Goal: Task Accomplishment & Management: Manage account settings

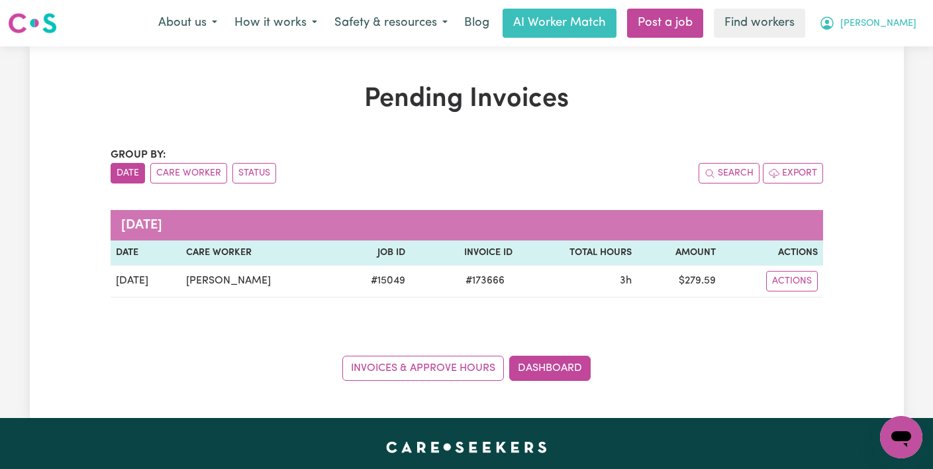
click at [894, 29] on span "[PERSON_NAME]" at bounding box center [878, 24] width 76 height 15
click at [891, 52] on link "My Dashboard" at bounding box center [872, 51] width 105 height 25
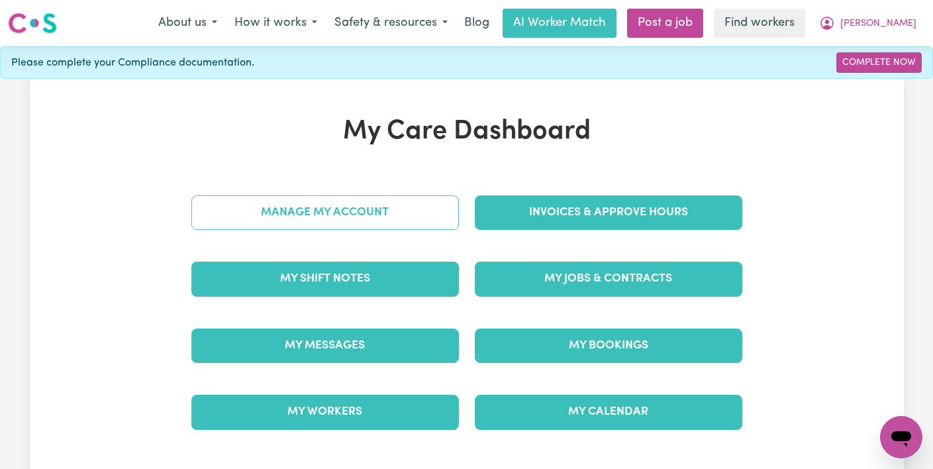
click at [376, 217] on link "Manage My Account" at bounding box center [324, 212] width 267 height 34
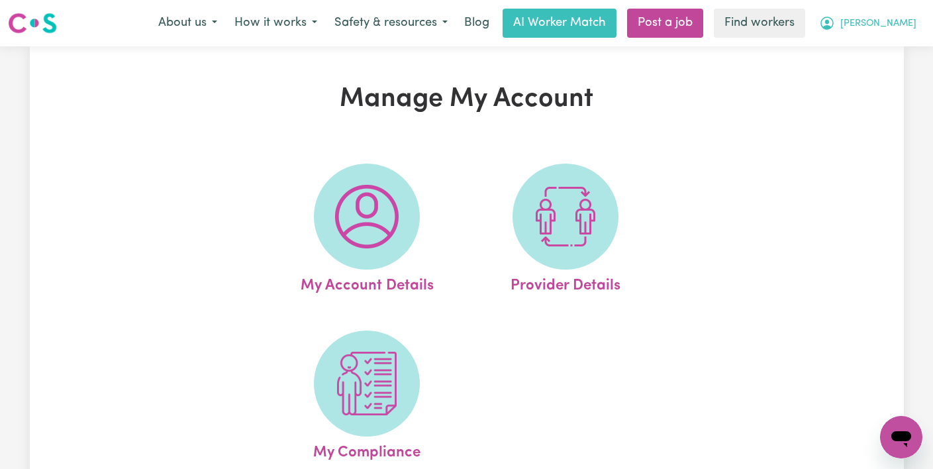
click at [894, 22] on span "[PERSON_NAME]" at bounding box center [878, 24] width 76 height 15
click at [877, 59] on link "My Dashboard" at bounding box center [872, 51] width 105 height 25
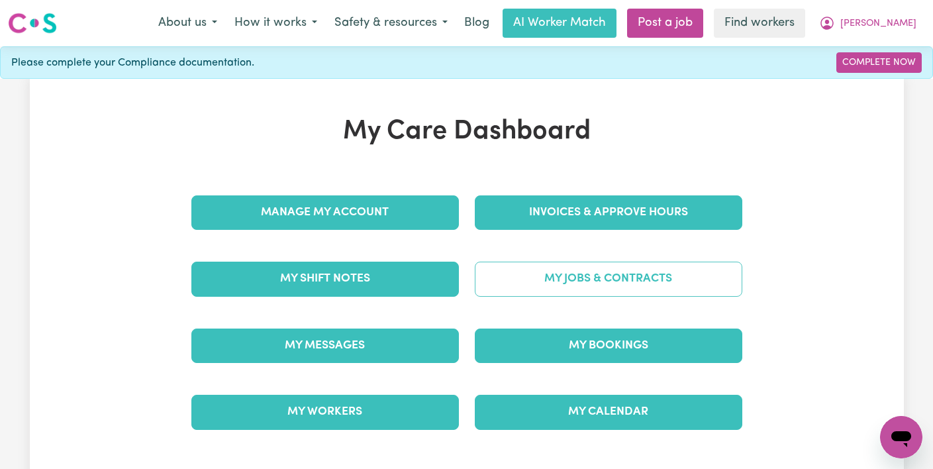
click at [644, 278] on link "My Jobs & Contracts" at bounding box center [608, 279] width 267 height 34
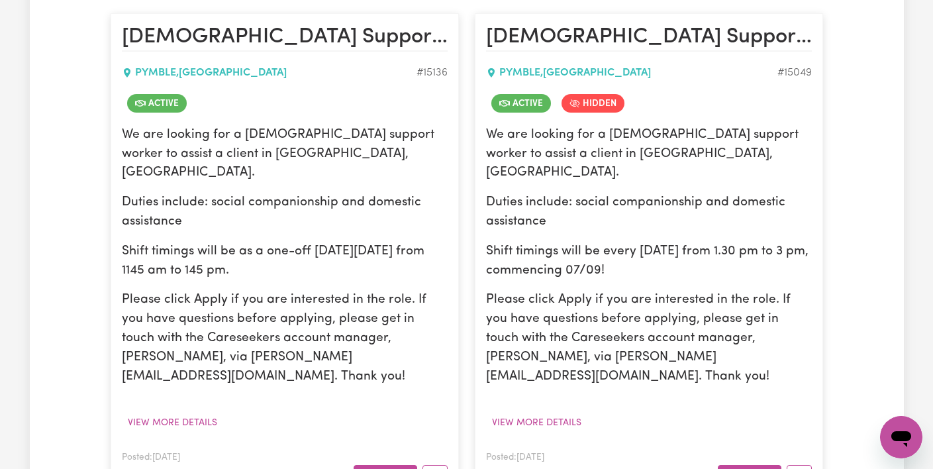
scroll to position [336, 0]
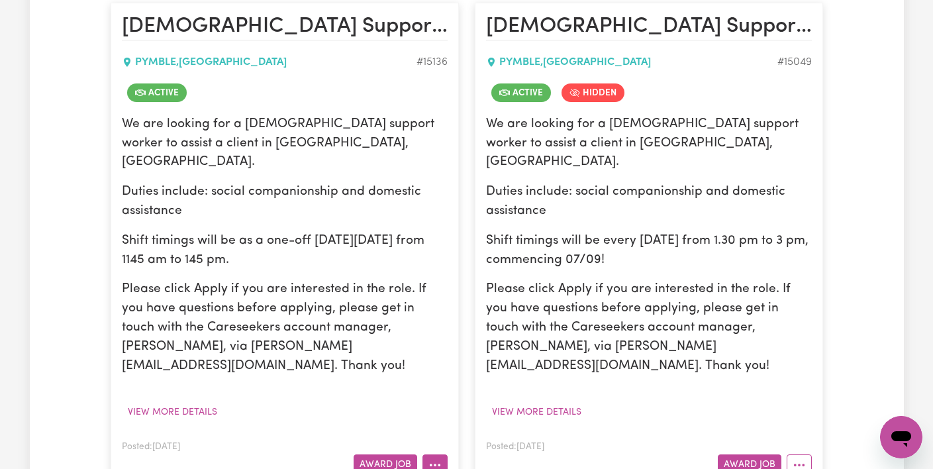
click at [439, 458] on icon "More options" at bounding box center [434, 464] width 13 height 13
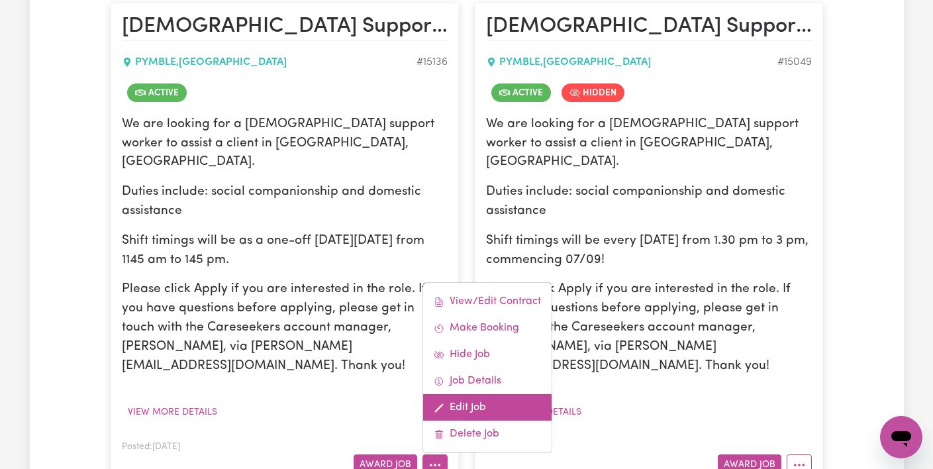
click at [469, 394] on link "Edit Job" at bounding box center [487, 407] width 128 height 26
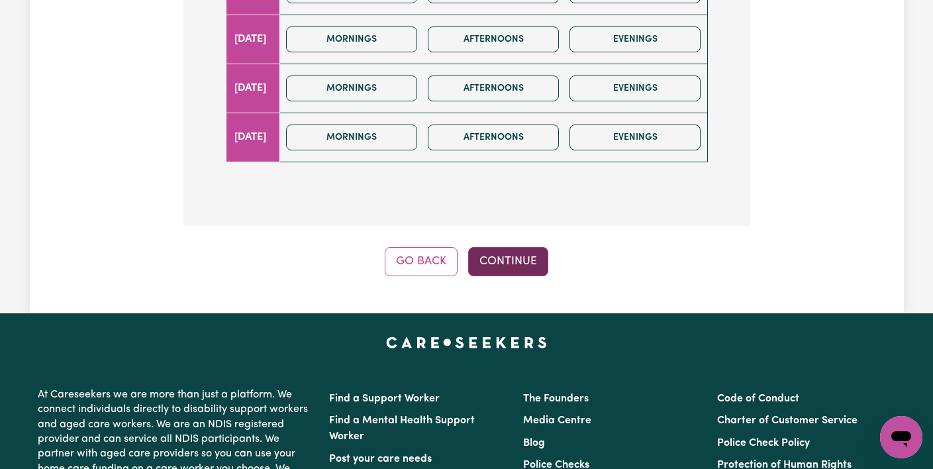
click at [507, 247] on button "Continue" at bounding box center [508, 261] width 80 height 29
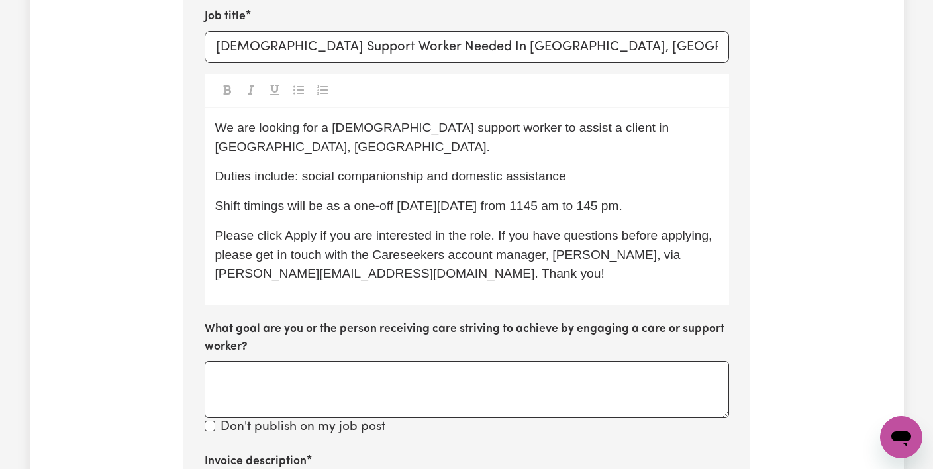
scroll to position [554, 0]
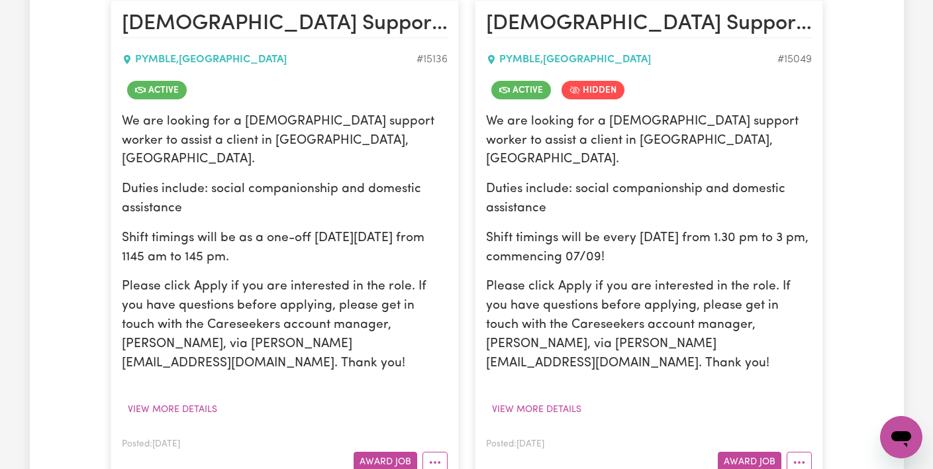
scroll to position [336, 0]
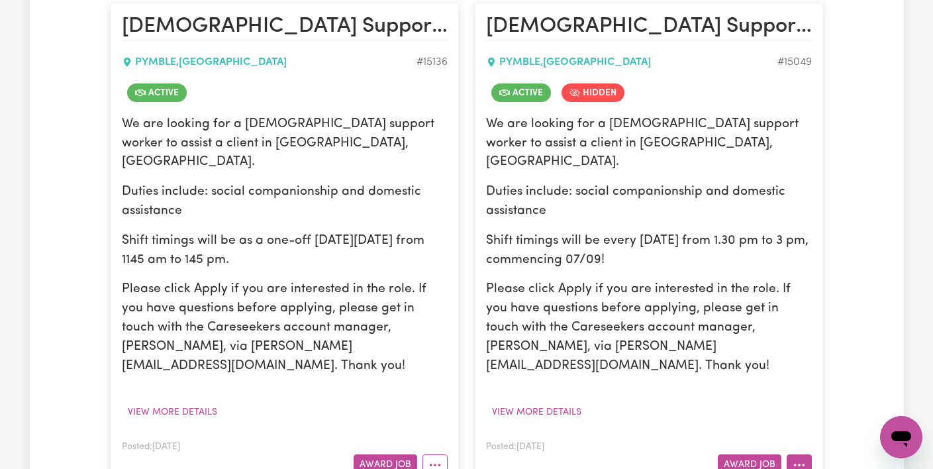
click at [790, 454] on button "More options" at bounding box center [799, 464] width 25 height 21
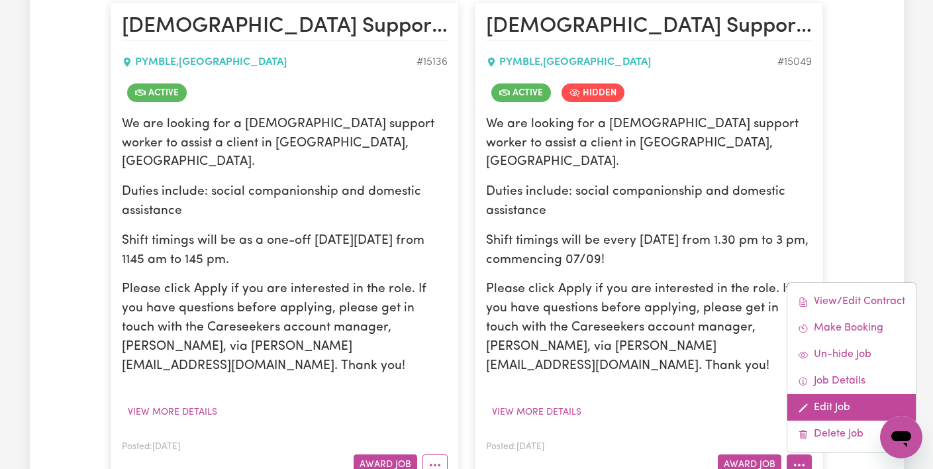
click at [824, 394] on link "Edit Job" at bounding box center [851, 407] width 128 height 26
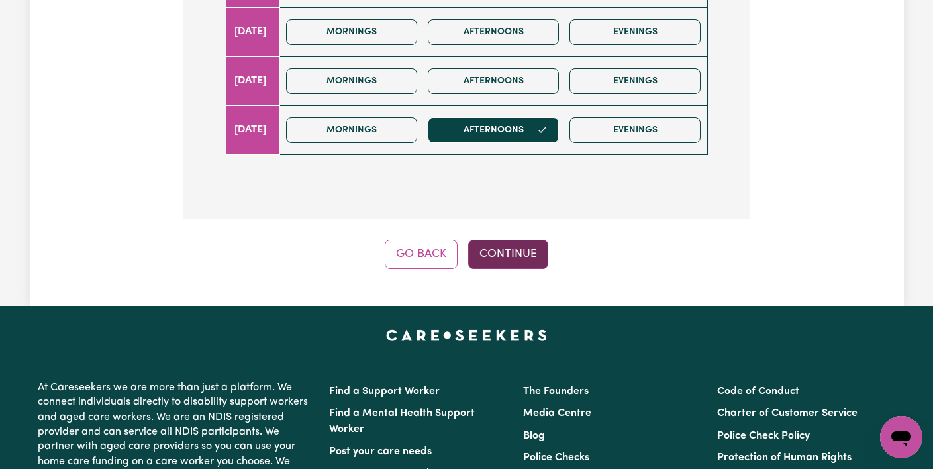
click at [497, 240] on button "Continue" at bounding box center [508, 254] width 80 height 29
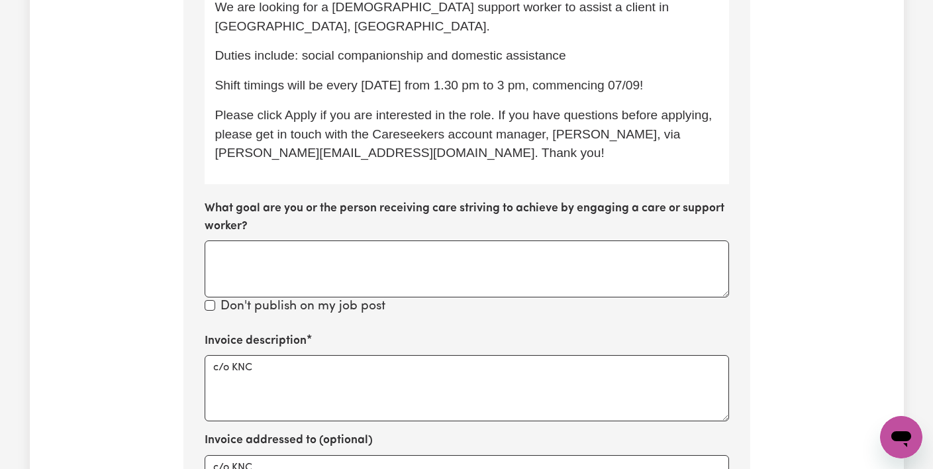
scroll to position [528, 0]
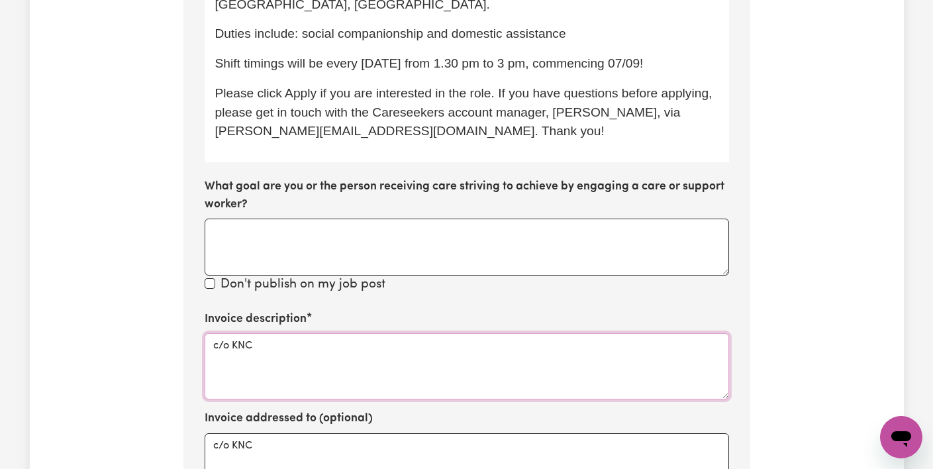
drag, startPoint x: 262, startPoint y: 299, endPoint x: 73, endPoint y: 278, distance: 189.9
click at [73, 278] on div "Update Job Post [DEMOGRAPHIC_DATA] Support Worker Needed In [GEOGRAPHIC_DATA], …" at bounding box center [467, 158] width 874 height 1204
click at [220, 333] on textarea "social companionship and domestic asssistance" at bounding box center [467, 366] width 524 height 66
click at [350, 333] on textarea "Social companionship and domestic asssistance" at bounding box center [467, 366] width 524 height 66
click at [397, 333] on textarea "Social companionship and Domestic asssistance" at bounding box center [467, 366] width 524 height 66
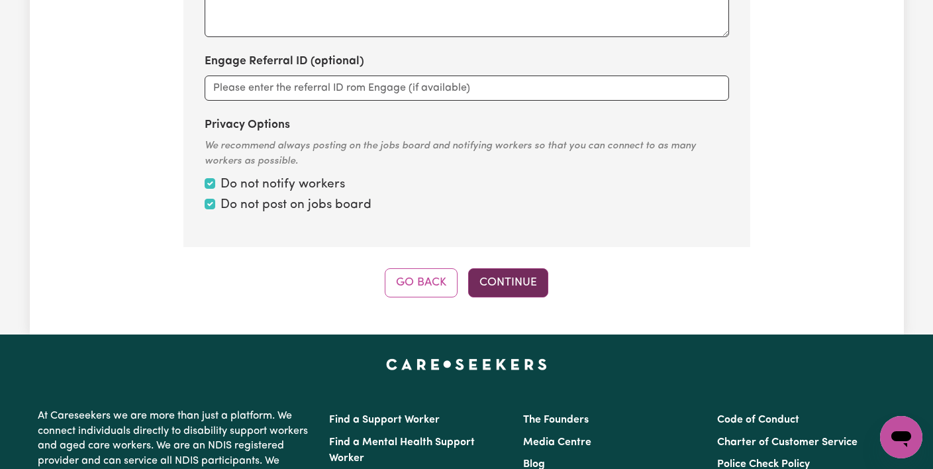
type textarea "Social companionship and Domestic Assistance"
click at [516, 268] on button "Continue" at bounding box center [508, 282] width 80 height 29
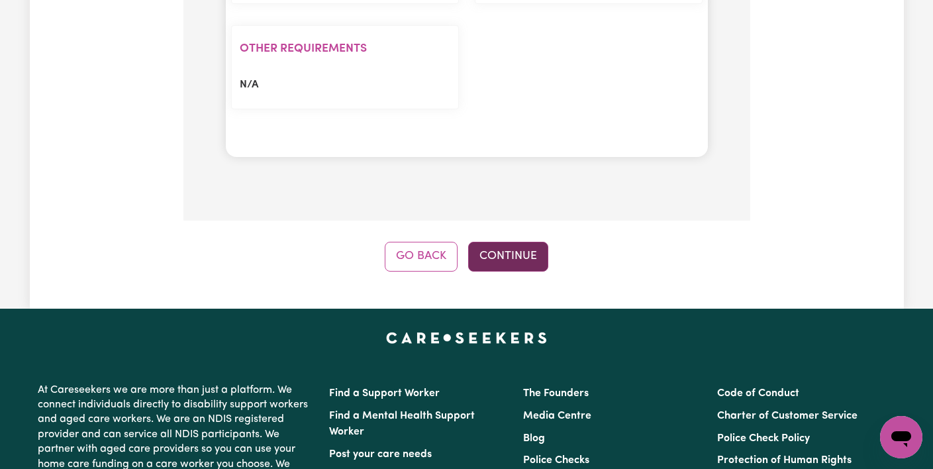
click at [519, 242] on button "Continue" at bounding box center [508, 256] width 80 height 29
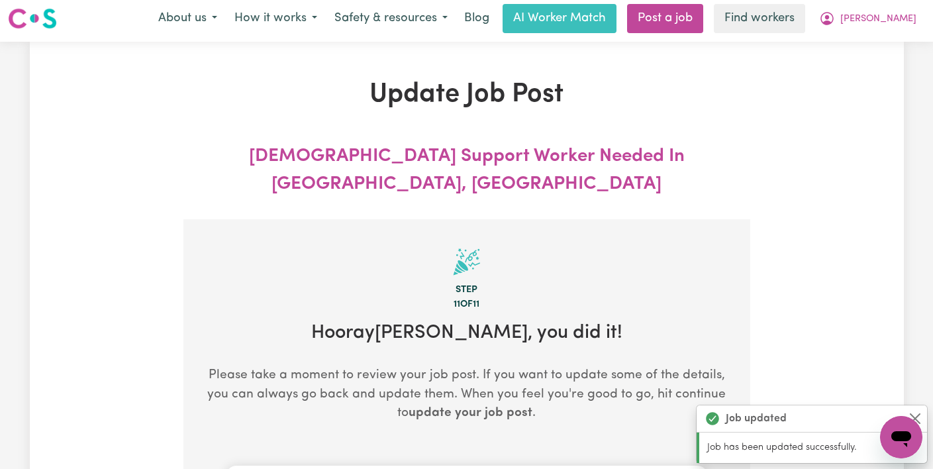
scroll to position [0, 0]
